Goal: Transaction & Acquisition: Subscribe to service/newsletter

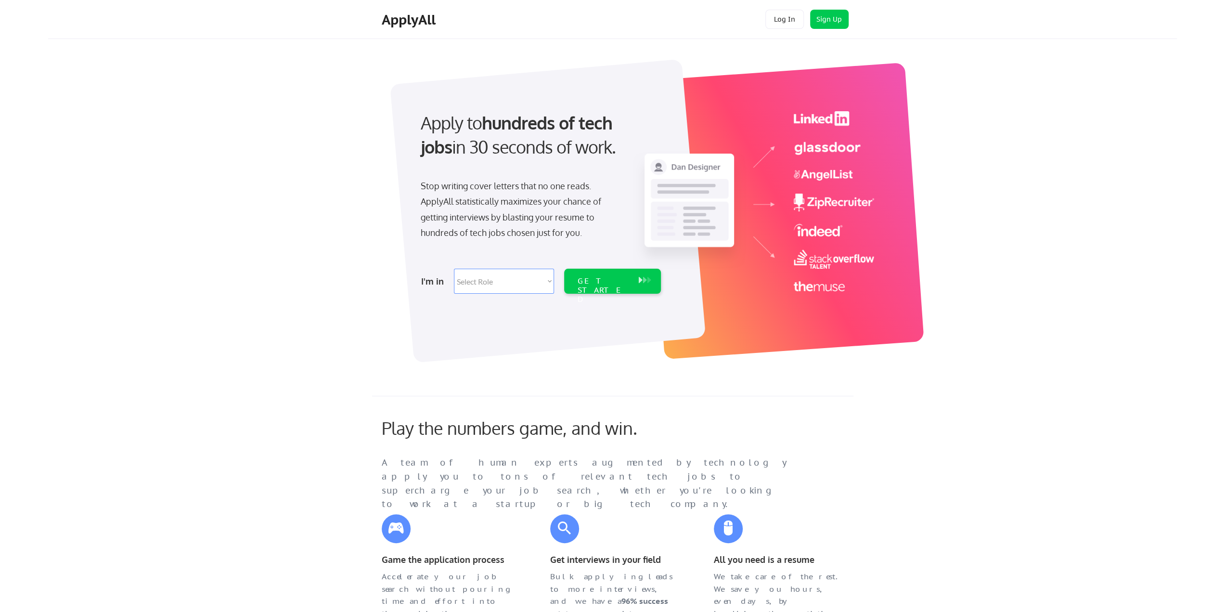
click at [780, 17] on button "Log In" at bounding box center [784, 19] width 39 height 19
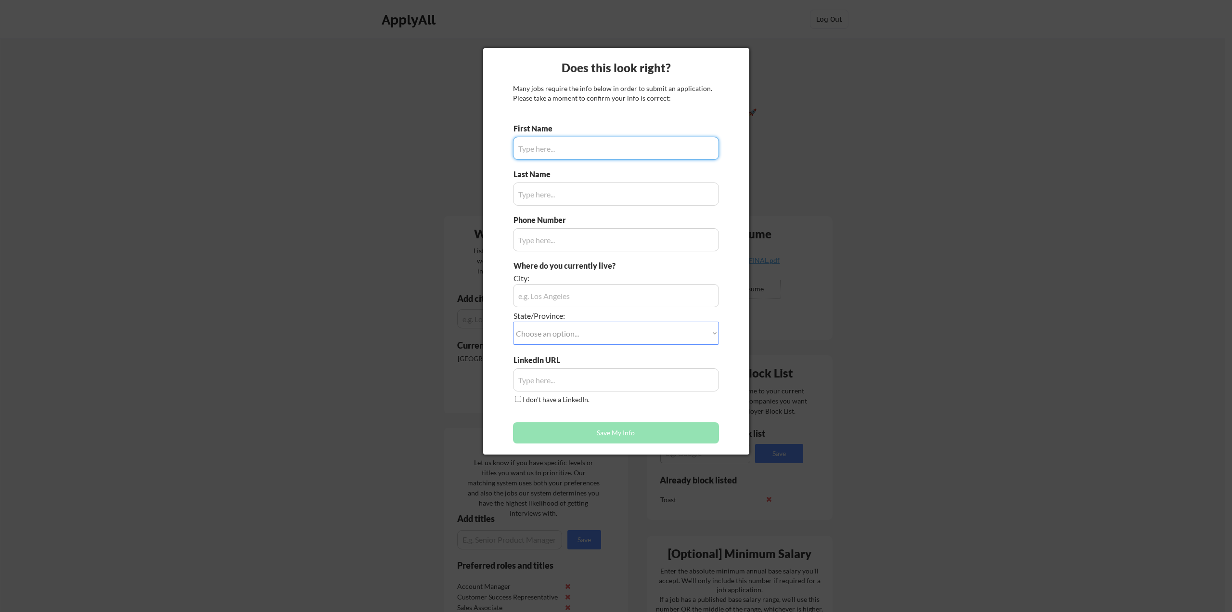
click at [553, 151] on input "input" at bounding box center [616, 148] width 206 height 23
type input "Cole"
type input "Mahon"
type input "4022417969"
type input "Elkhorn"
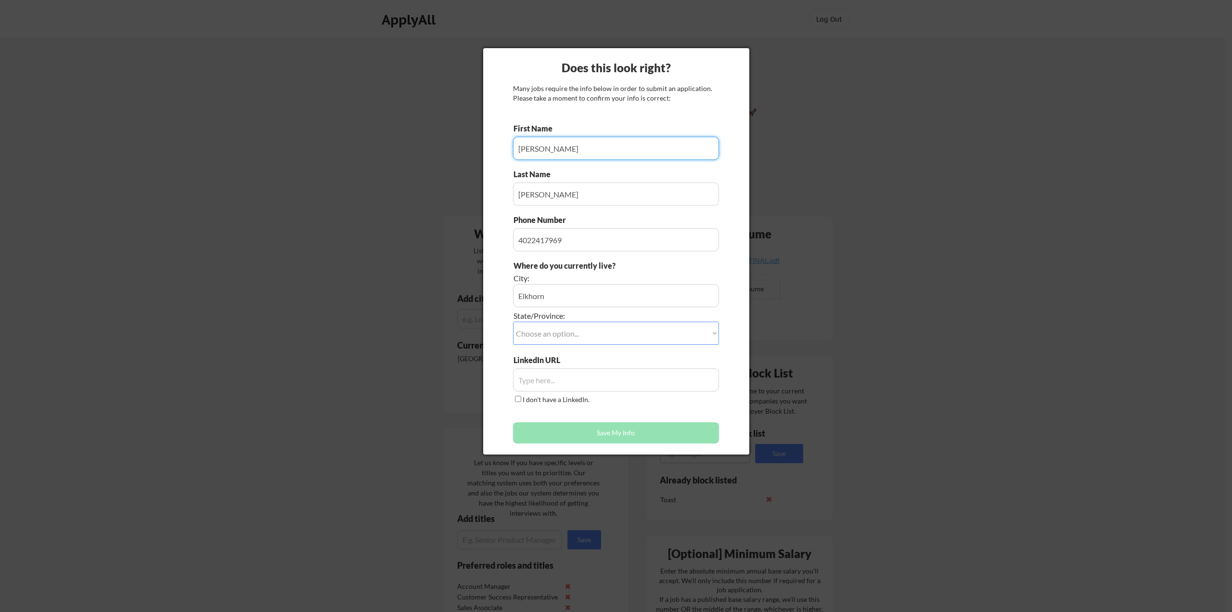
select select ""Nebraska""
click at [513, 230] on div "Phone Number" at bounding box center [616, 233] width 206 height 37
click at [586, 374] on input "input" at bounding box center [616, 379] width 206 height 23
paste input "https://www.linkedin.com/in/cole-mahon-b14b29157/"
type input "https://www.linkedin.com/in/cole-mahon-b14b29157/"
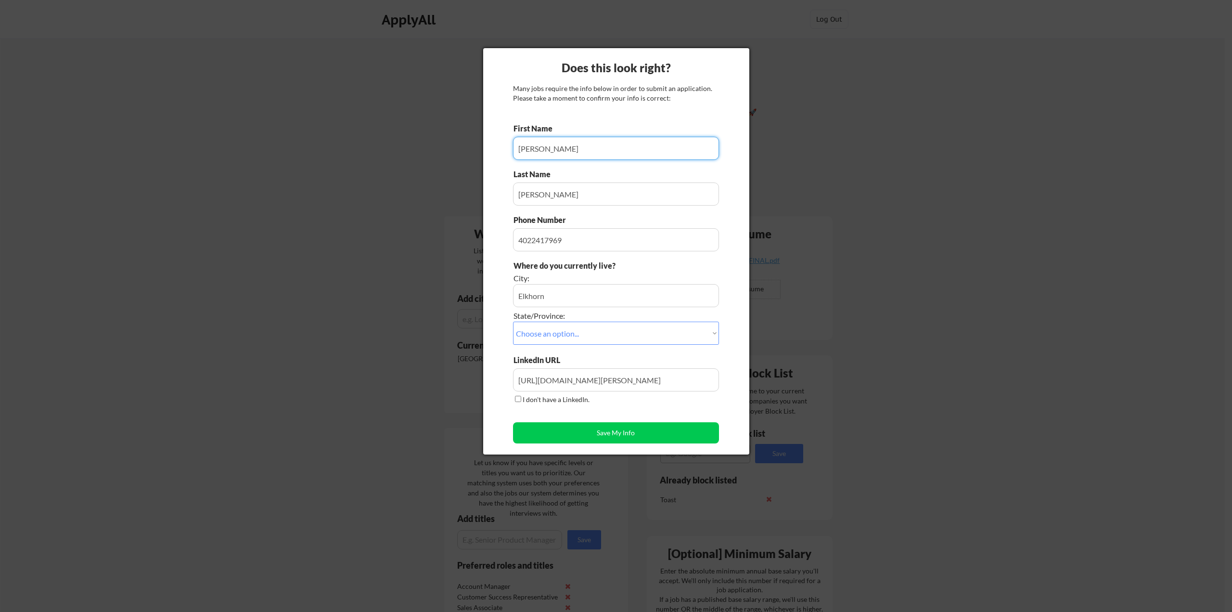
click at [554, 406] on div "First Name Last Name Phone Number Where do you currently live? City: State/Prov…" at bounding box center [616, 285] width 206 height 325
click at [624, 433] on button "Save My Info" at bounding box center [616, 432] width 206 height 21
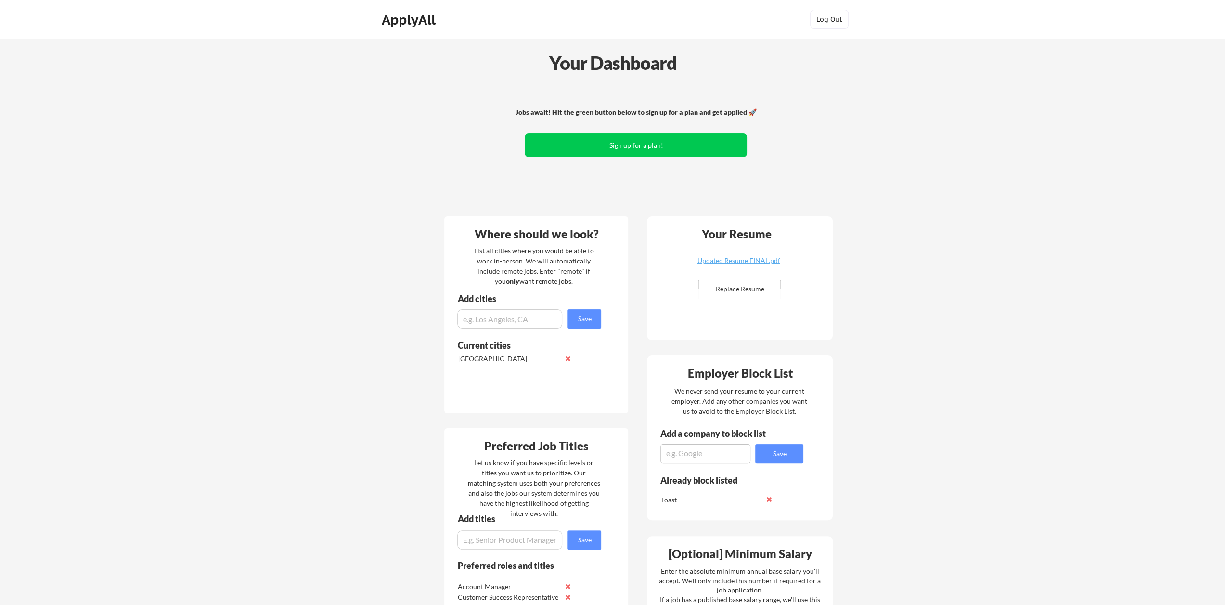
scroll to position [48, 0]
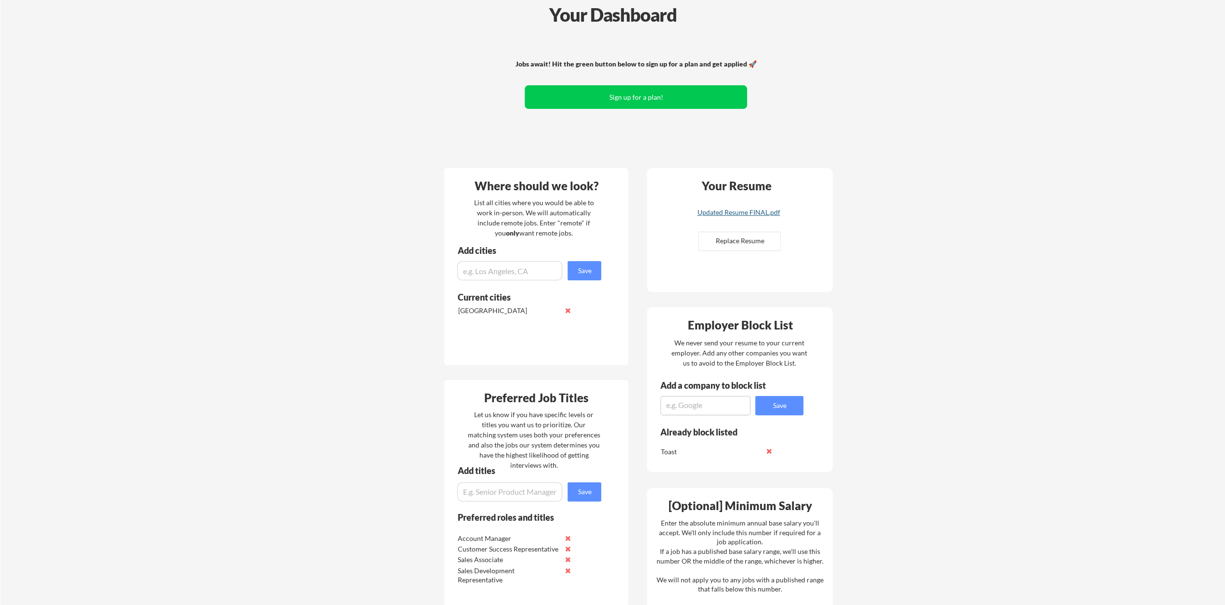
click at [773, 210] on div "Updated Resume FINAL.pdf" at bounding box center [738, 212] width 115 height 7
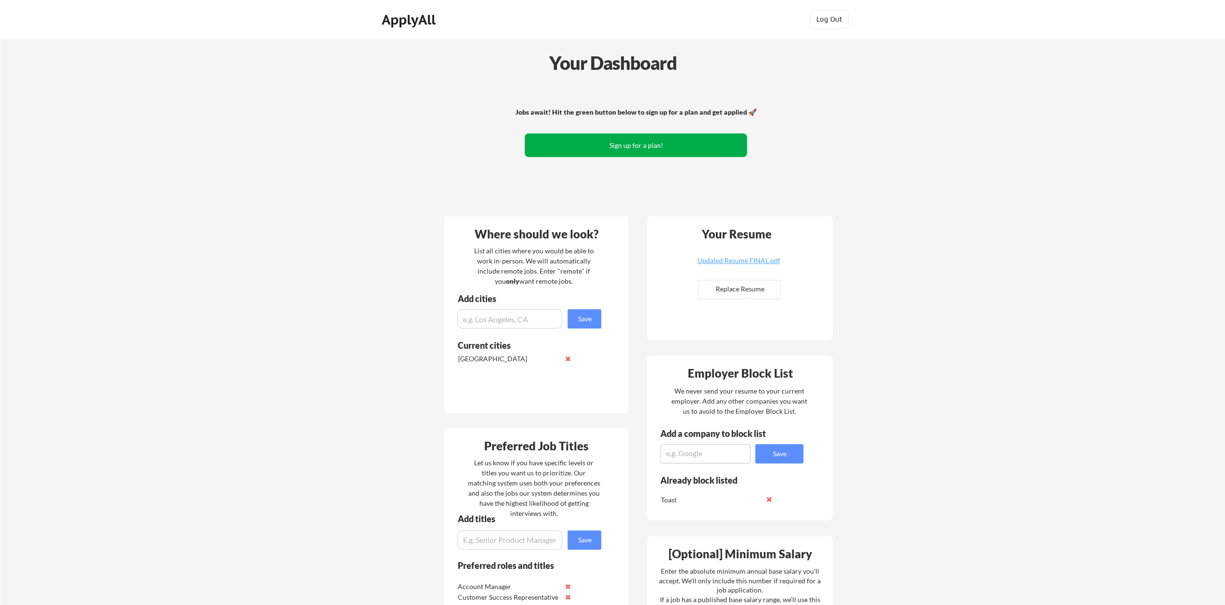
click at [635, 149] on button "Sign up for a plan!" at bounding box center [636, 145] width 222 height 24
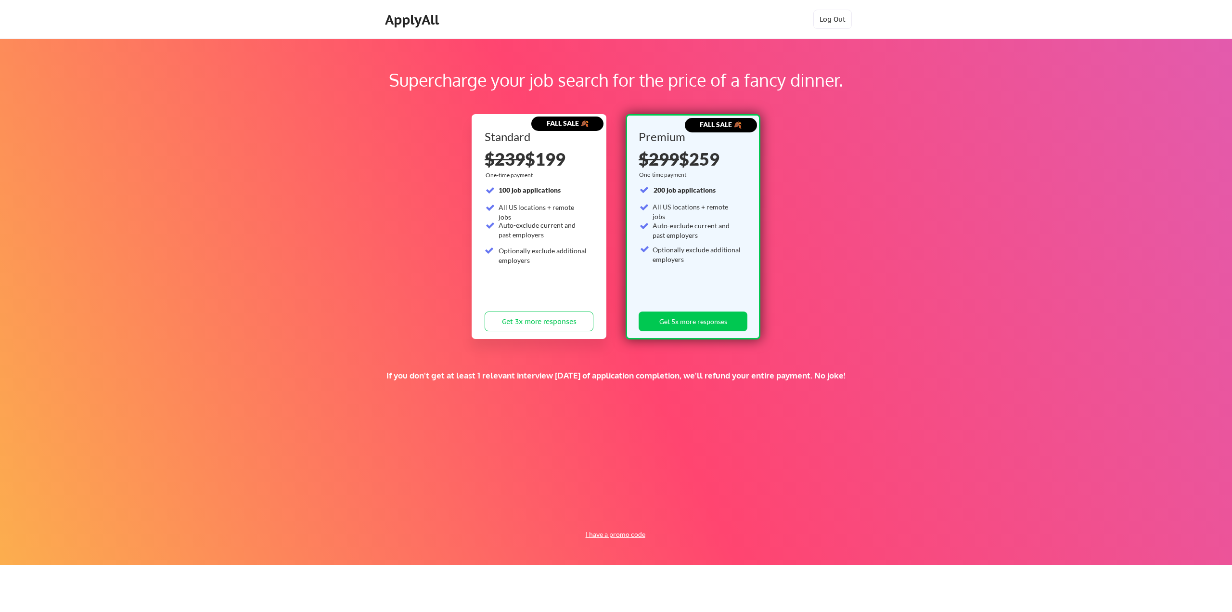
click at [624, 538] on button "I have a promo code" at bounding box center [615, 534] width 71 height 12
click at [592, 510] on input "input" at bounding box center [593, 512] width 89 height 20
type input "TIMEISMONEY"
click at [679, 510] on button "Submit" at bounding box center [668, 512] width 51 height 20
click at [556, 324] on button "Get 3x more responses" at bounding box center [539, 321] width 109 height 20
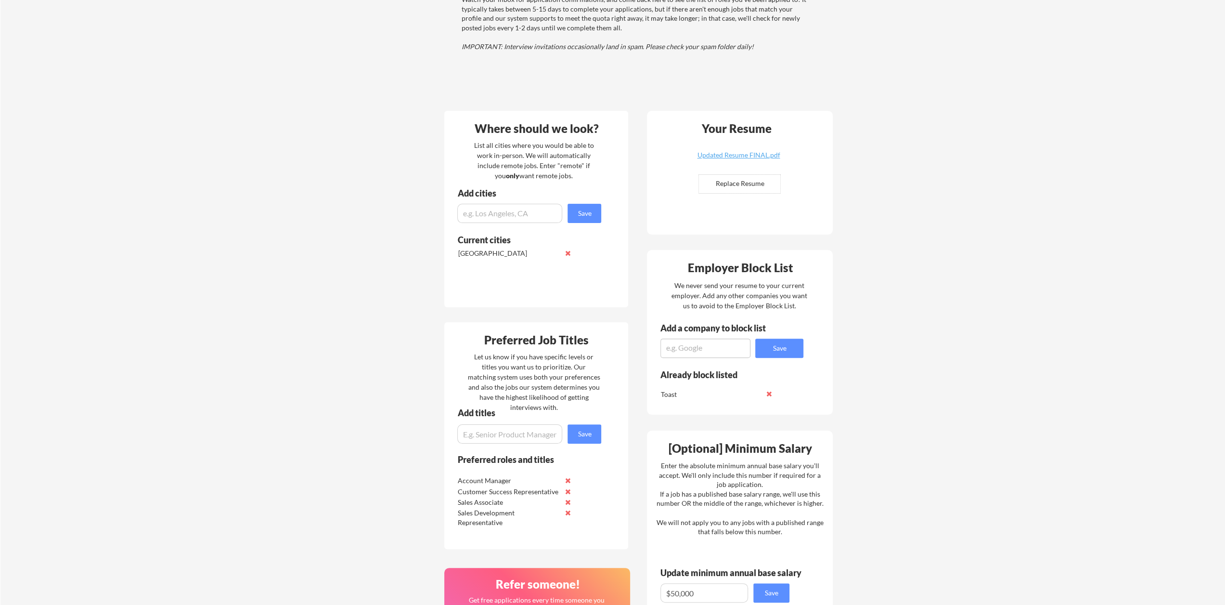
scroll to position [193, 0]
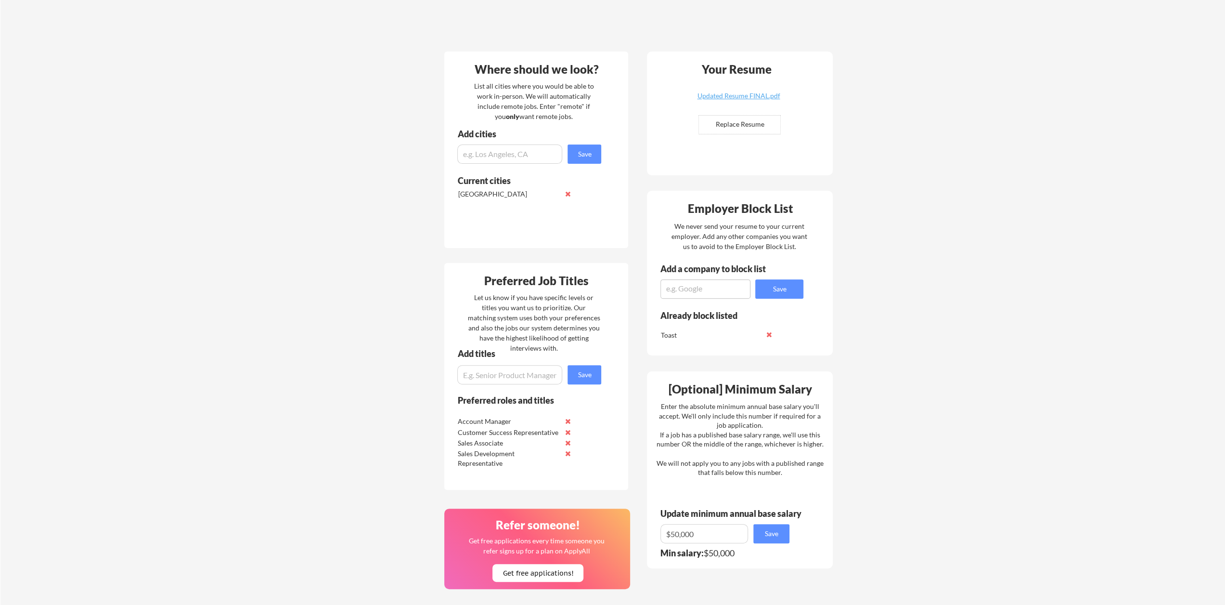
click at [246, 301] on div "Your Dashboard Woohoo! You're ready to be applied! 🙌 We'll start applying you t…" at bounding box center [612, 305] width 1224 height 918
click at [506, 152] on input "input" at bounding box center [509, 153] width 105 height 19
type input "E"
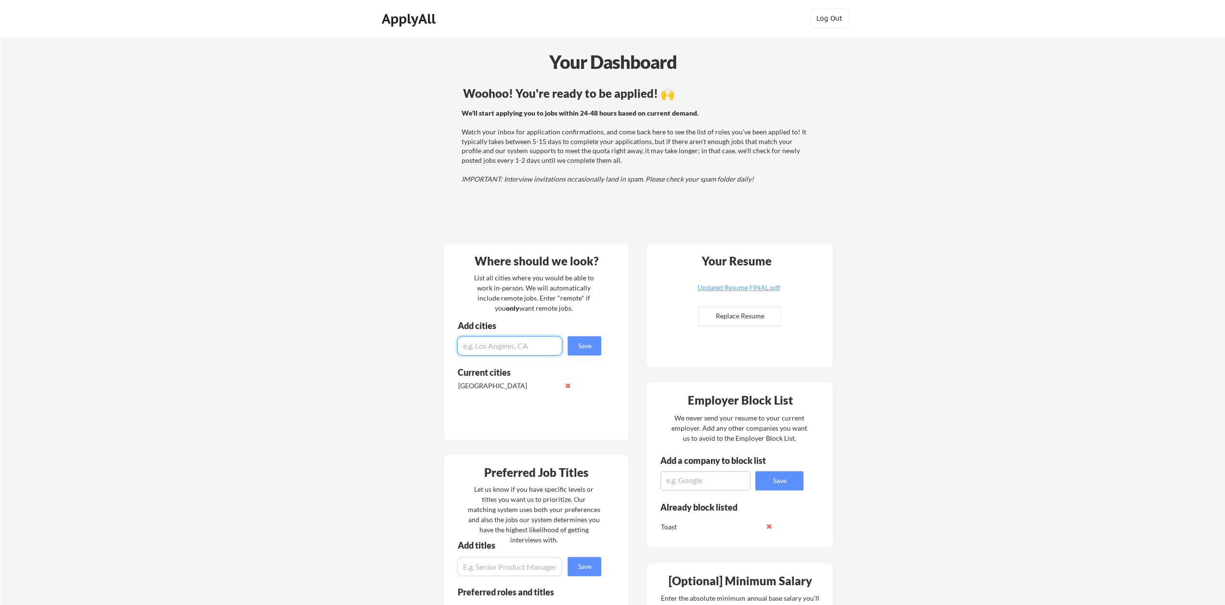
scroll to position [0, 0]
click at [415, 19] on div "ApplyAll" at bounding box center [410, 20] width 57 height 16
click at [879, 88] on div "Your Dashboard Woohoo! You're ready to be applied! 🙌 We'll start applying you t…" at bounding box center [612, 498] width 1224 height 918
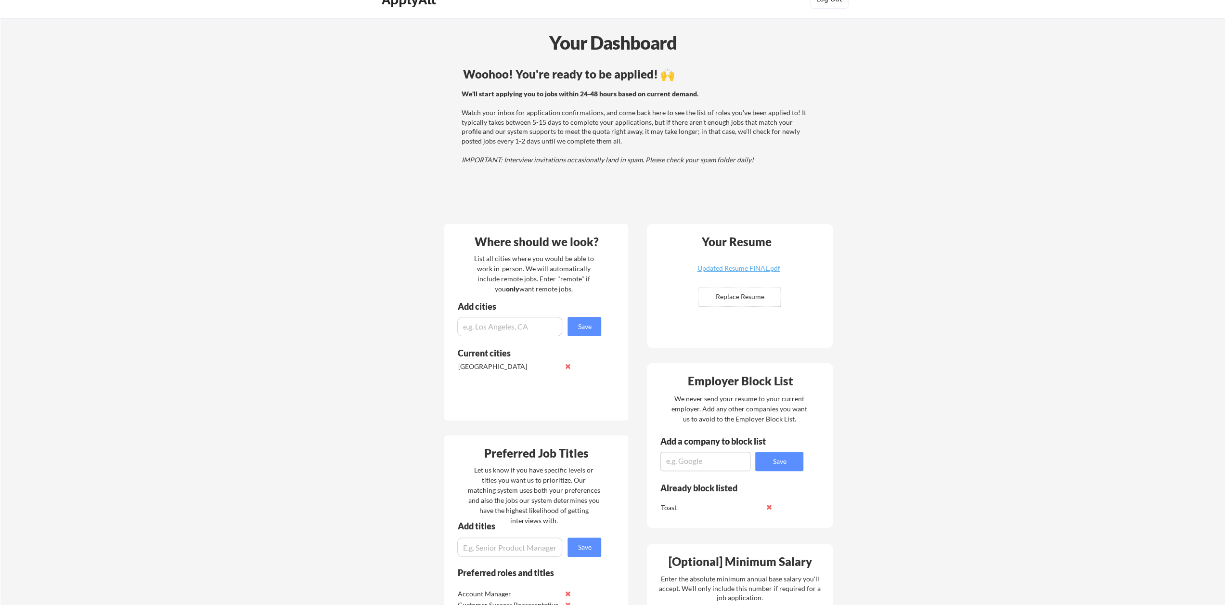
scroll to position [193, 0]
